Goal: Find specific page/section: Find specific page/section

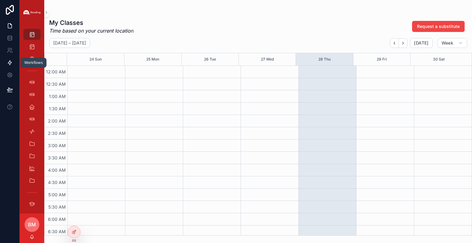
click at [10, 65] on icon at bounding box center [10, 63] width 6 height 6
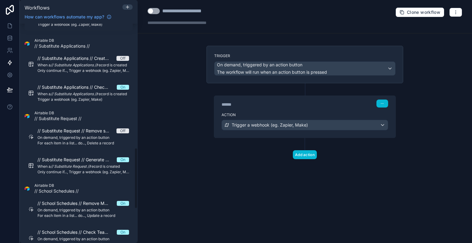
scroll to position [446, 0]
drag, startPoint x: 136, startPoint y: 82, endPoint x: 135, endPoint y: 207, distance: 124.4
click at [135, 207] on div "Filter by table User Create Weekly Reports Off On demand, triggered by an actio…" at bounding box center [79, 133] width 118 height 219
click at [9, 49] on icon at bounding box center [10, 50] width 6 height 6
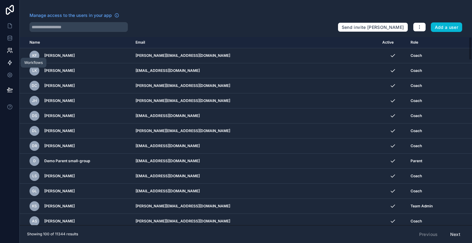
click at [11, 67] on link at bounding box center [9, 63] width 19 height 12
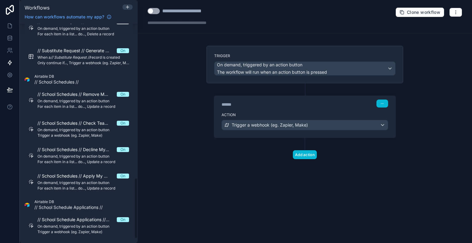
scroll to position [568, 0]
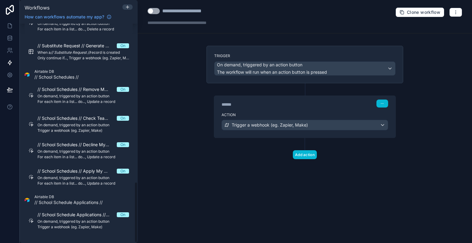
drag, startPoint x: 135, startPoint y: 64, endPoint x: 156, endPoint y: 223, distance: 160.1
click at [156, 223] on div "Workflows How can workflows automate my app? Filter by table User Create Weekly…" at bounding box center [246, 121] width 452 height 243
click at [9, 26] on icon at bounding box center [10, 26] width 6 height 6
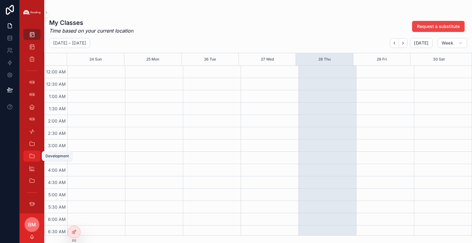
click at [29, 156] on icon "scrollable content" at bounding box center [32, 156] width 6 height 6
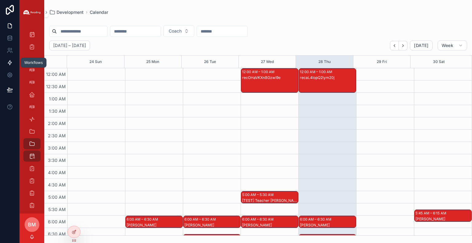
click at [11, 64] on icon at bounding box center [10, 63] width 6 height 6
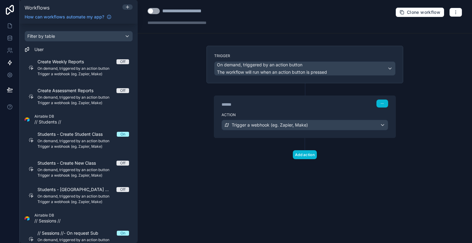
click at [148, 164] on div "**********" at bounding box center [305, 121] width 334 height 243
click at [80, 34] on div "Filter by table" at bounding box center [78, 36] width 107 height 10
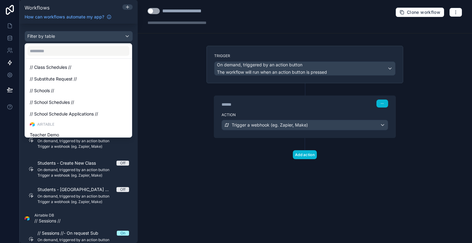
scroll to position [235, 0]
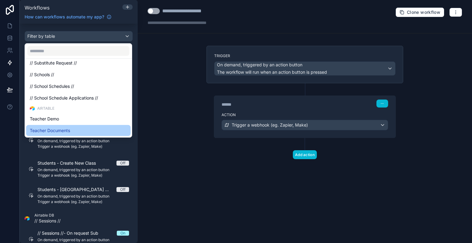
click at [79, 126] on div "Teacher Documents" at bounding box center [78, 130] width 104 height 11
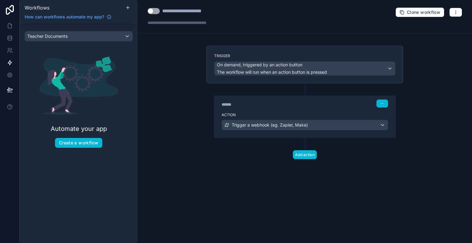
click at [110, 30] on div "Teacher Documents Automate your app Create a workflow" at bounding box center [79, 92] width 118 height 136
click at [9, 53] on icon at bounding box center [10, 50] width 6 height 6
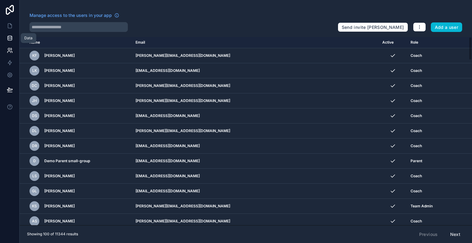
click at [11, 43] on link at bounding box center [9, 38] width 19 height 12
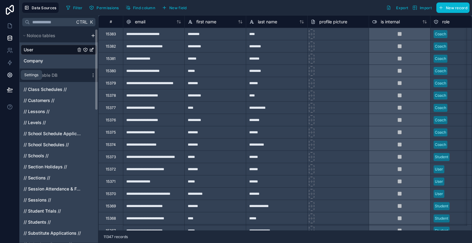
click at [14, 71] on link at bounding box center [9, 75] width 19 height 12
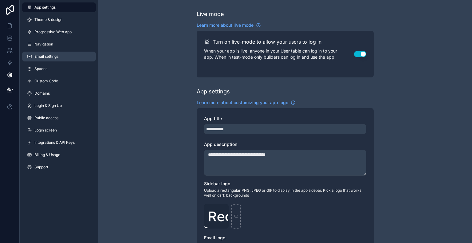
click at [37, 55] on span "Email settings" at bounding box center [46, 56] width 24 height 5
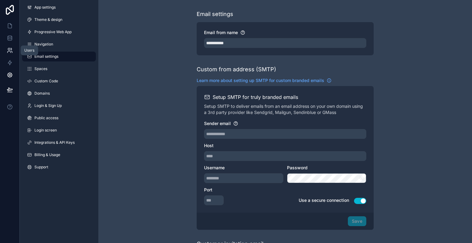
click at [10, 52] on icon at bounding box center [8, 52] width 3 height 2
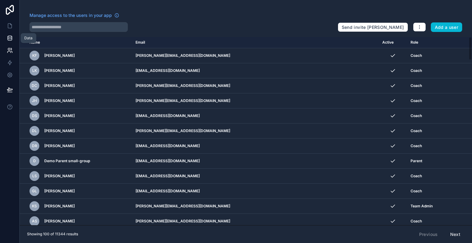
click at [13, 41] on link at bounding box center [9, 38] width 19 height 12
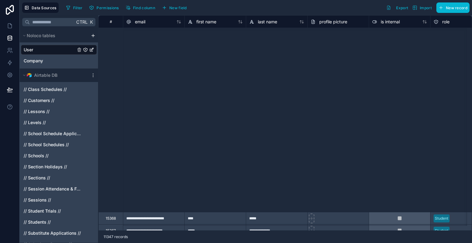
scroll to position [270, 0]
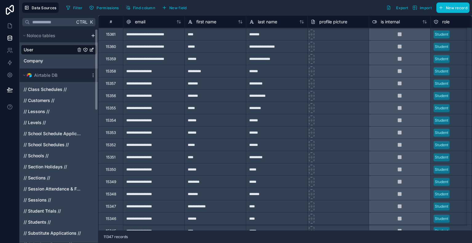
click at [10, 175] on div at bounding box center [10, 121] width 20 height 243
click at [71, 156] on div "// Schools //" at bounding box center [59, 156] width 76 height 10
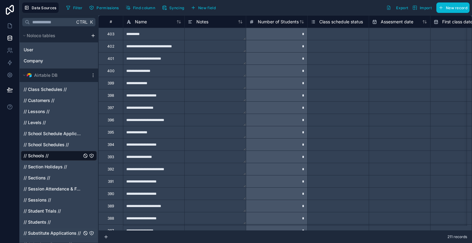
click at [63, 236] on span "// Substitute Applications //" at bounding box center [52, 233] width 57 height 6
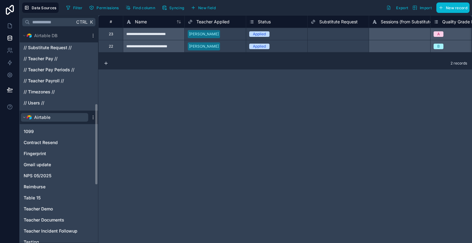
scroll to position [221, 0]
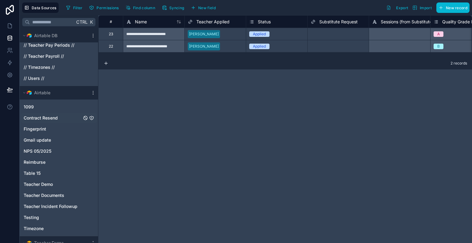
click at [44, 115] on span "Contract Resend" at bounding box center [41, 118] width 34 height 6
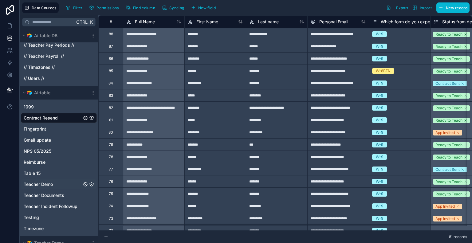
click at [69, 185] on div "Teacher Demo" at bounding box center [59, 184] width 76 height 10
click at [55, 184] on div "Teacher Demo" at bounding box center [59, 184] width 76 height 10
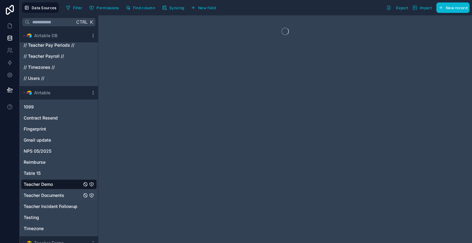
click at [54, 191] on div "Teacher Documents" at bounding box center [59, 195] width 76 height 10
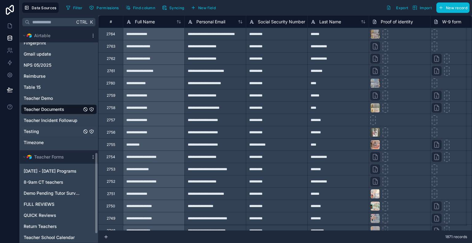
scroll to position [349, 0]
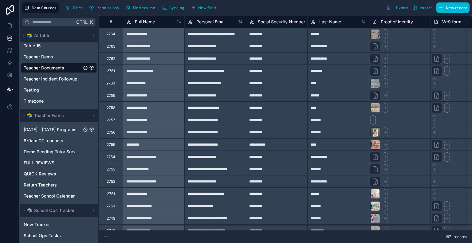
click at [74, 130] on div "[DATE] - [DATE] Programs" at bounding box center [59, 130] width 76 height 10
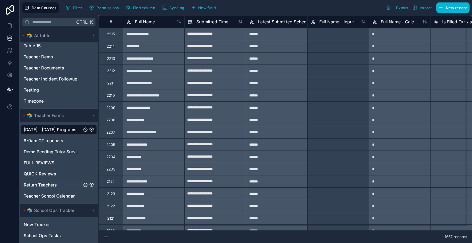
click at [53, 188] on div "Return Teachers" at bounding box center [59, 185] width 76 height 10
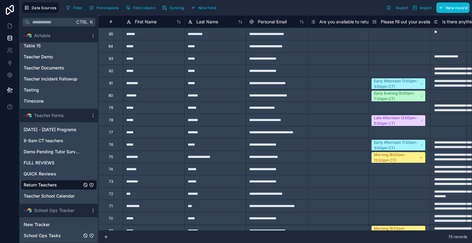
click at [52, 234] on span "School Ops Tasks" at bounding box center [42, 235] width 37 height 6
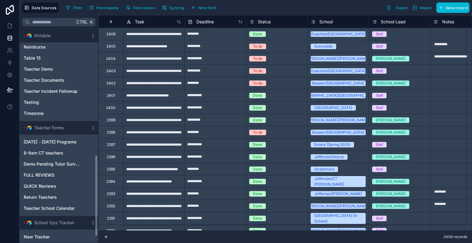
scroll to position [324, 0]
